Goal: Task Accomplishment & Management: Use online tool/utility

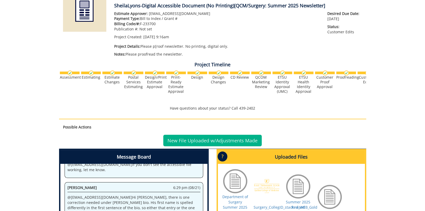
scroll to position [184, 0]
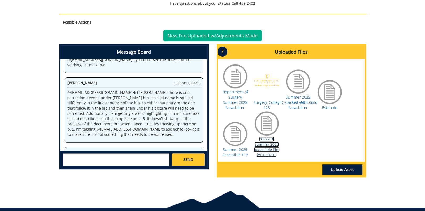
click at [268, 145] on link "260223A summer 2025 accessible file-WITH EDITS" at bounding box center [267, 147] width 26 height 21
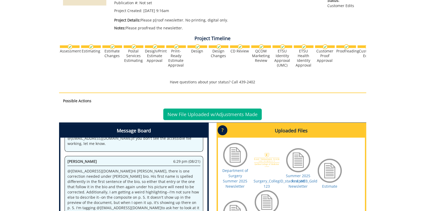
scroll to position [184, 0]
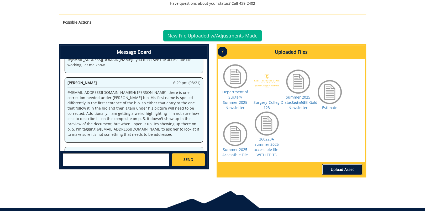
click at [340, 170] on link "Upload Asset" at bounding box center [342, 169] width 40 height 10
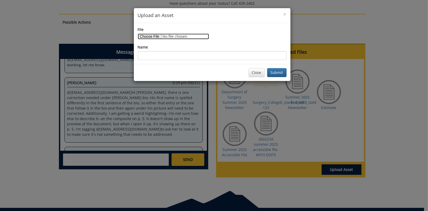
click at [152, 35] on input "File" at bounding box center [173, 37] width 71 height 6
type input "C:\fakepath\Avian Pham Bio.pdf"
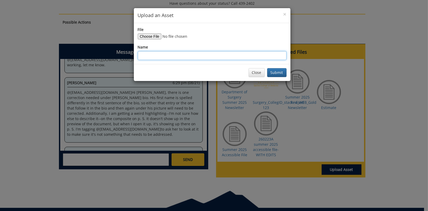
click at [167, 57] on input "Name" at bounding box center [212, 55] width 149 height 9
type input "Avian [PERSON_NAME] Bio"
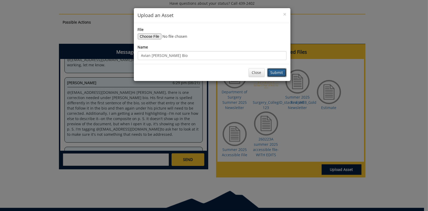
click at [280, 72] on button "Submit" at bounding box center [276, 72] width 19 height 9
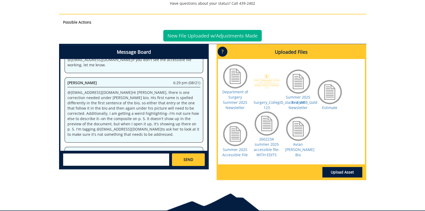
click at [303, 152] on p "Avian [PERSON_NAME] Bio" at bounding box center [298, 150] width 26 height 16
click at [302, 148] on link "Avian [PERSON_NAME] Bio" at bounding box center [299, 149] width 29 height 15
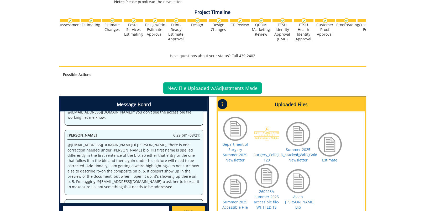
scroll to position [204, 0]
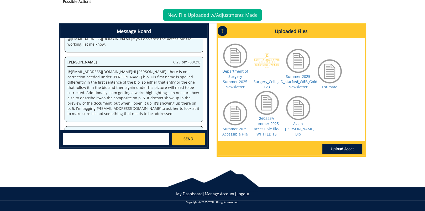
click at [117, 138] on textarea at bounding box center [116, 139] width 106 height 13
drag, startPoint x: 87, startPoint y: 136, endPoint x: 83, endPoint y: 136, distance: 4.0
click at [83, 136] on textarea "I uploaded ma pdf about Avian Pham. It says error when I try to open it up." at bounding box center [116, 139] width 106 height 13
click at [98, 142] on textarea "I uploaded a pdf about Avian Pham. It says error when I try to open it up." at bounding box center [116, 139] width 106 height 13
type textarea "I uploaded a pdf about Avian [PERSON_NAME]. It says error when I try to open it…"
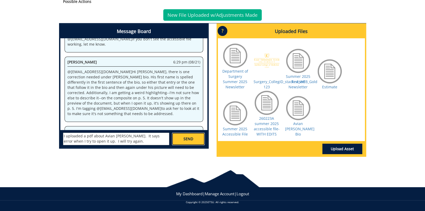
click at [190, 142] on link "SEND" at bounding box center [188, 139] width 33 height 13
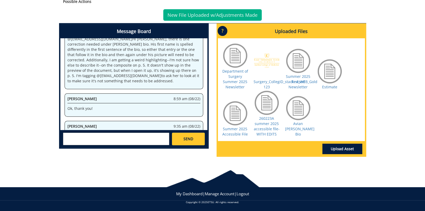
drag, startPoint x: 300, startPoint y: 130, endPoint x: 280, endPoint y: 161, distance: 37.3
click at [280, 161] on body "BMC Creative Welcome back, Sheila ! | ETSU Homepage | BMC Creative Homepage | L…" at bounding box center [212, 4] width 425 height 416
click at [343, 150] on link "Upload Asset" at bounding box center [342, 149] width 40 height 10
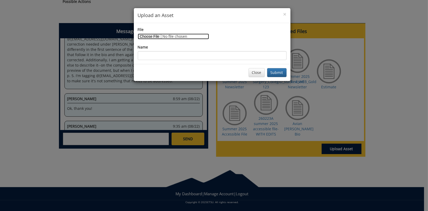
click at [156, 34] on input "File" at bounding box center [173, 37] width 71 height 6
type input "C:\fakepath\Avian Pham Bio.pdf"
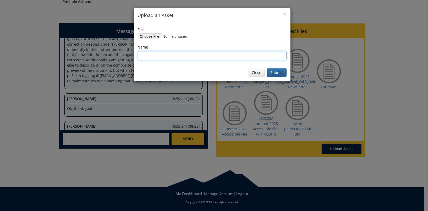
click at [159, 53] on input "Name" at bounding box center [212, 55] width 149 height 9
type input "Avian Pham Bio #2"
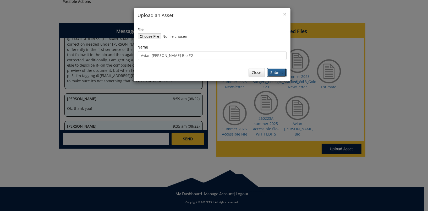
click at [277, 71] on button "Submit" at bounding box center [276, 72] width 19 height 9
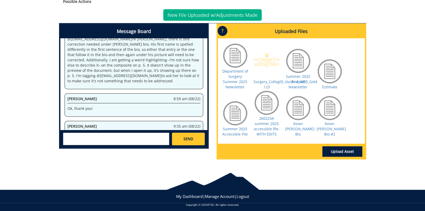
click at [332, 116] on div at bounding box center [329, 108] width 26 height 26
click at [330, 129] on link "Avian Pham Bio #2" at bounding box center [330, 128] width 29 height 15
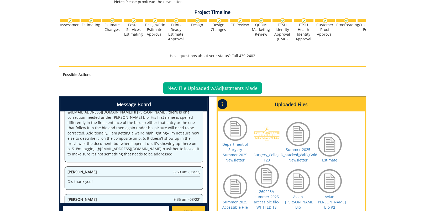
scroll to position [204, 0]
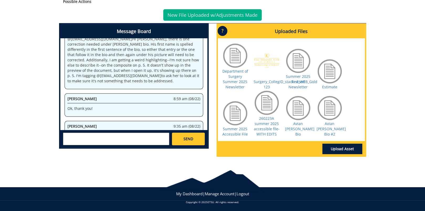
click at [96, 133] on textarea at bounding box center [116, 139] width 106 height 13
type textarea "I will try a Word document."
click at [185, 136] on span "SEND" at bounding box center [188, 138] width 10 height 5
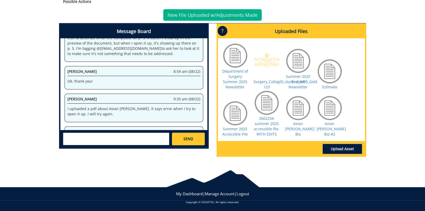
click at [342, 148] on link "Upload Asset" at bounding box center [342, 149] width 40 height 10
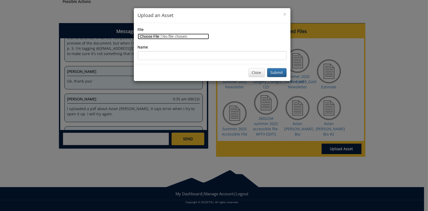
click at [153, 37] on input "File" at bounding box center [173, 37] width 71 height 6
type input "C:\fakepath\Avian Pham Bio.docx"
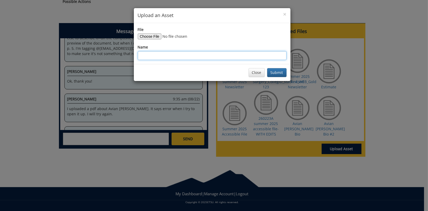
click at [162, 55] on input "Name" at bounding box center [212, 55] width 149 height 9
type input "Avian Pham Bio - Word"
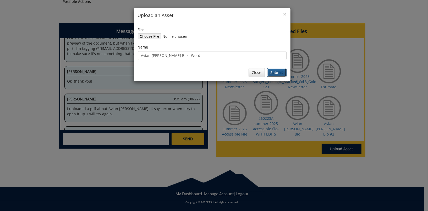
click at [277, 73] on button "Submit" at bounding box center [276, 72] width 19 height 9
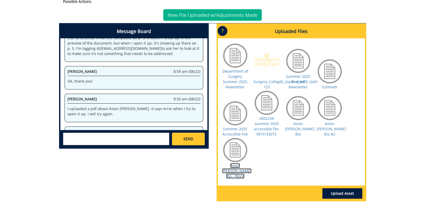
click at [237, 170] on link "Avian Pham Bio - Word" at bounding box center [236, 170] width 29 height 15
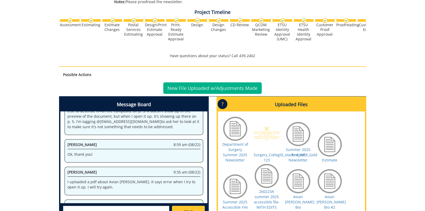
scroll to position [241, 0]
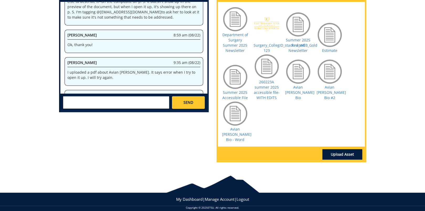
click at [87, 96] on textarea at bounding box center [116, 102] width 106 height 13
type textarea "L"
